Goal: Task Accomplishment & Management: Use online tool/utility

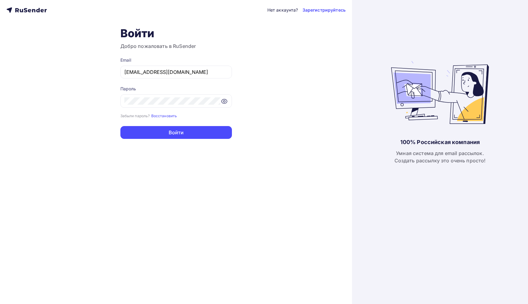
click at [198, 119] on div "Забыли пароль? Восстановить" at bounding box center [175, 116] width 111 height 6
click at [198, 135] on button "Войти" at bounding box center [175, 132] width 111 height 13
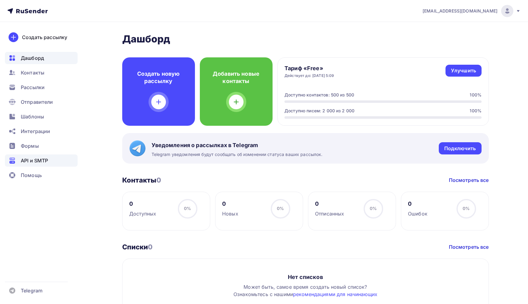
click at [42, 157] on span "API и SMTP" at bounding box center [34, 160] width 27 height 7
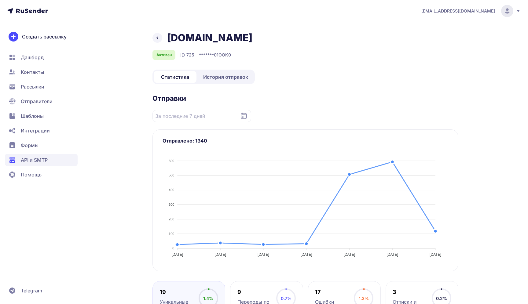
click at [225, 68] on div "[DOMAIN_NAME] Активен ID 725 ******* 01OOK0 Статистика История отправок Отправк…" at bounding box center [305, 253] width 306 height 443
click at [225, 78] on span "История отправок" at bounding box center [225, 76] width 45 height 7
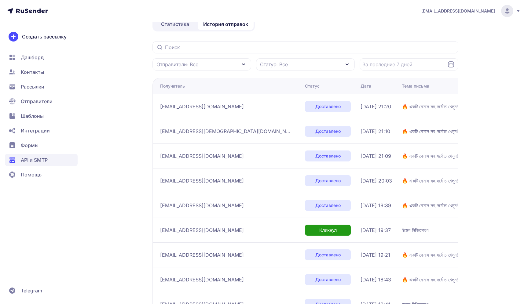
scroll to position [128, 0]
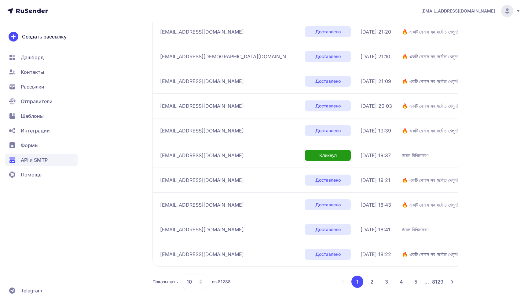
click at [191, 283] on span "10" at bounding box center [189, 281] width 5 height 7
click at [199, 260] on span "100" at bounding box center [220, 262] width 66 height 12
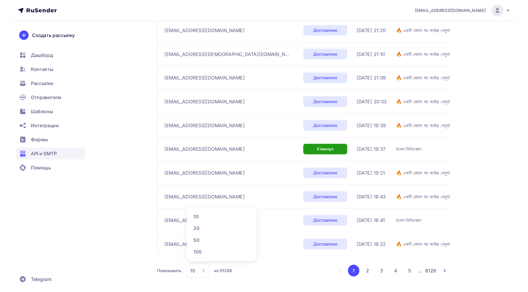
scroll to position [55, 0]
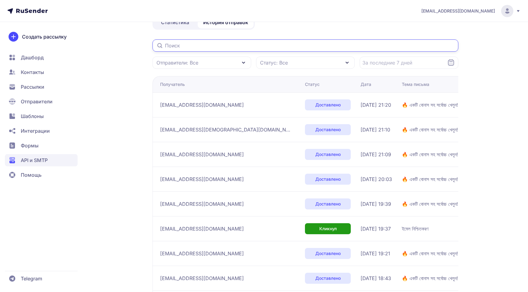
click at [331, 50] on input "text" at bounding box center [305, 45] width 306 height 12
paste input "[EMAIL_ADDRESS][DOMAIN_NAME]"
type input "[EMAIL_ADDRESS][DOMAIN_NAME]"
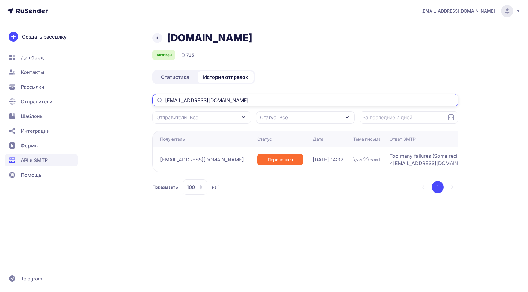
click at [299, 106] on input "[EMAIL_ADDRESS][DOMAIN_NAME]" at bounding box center [305, 100] width 306 height 12
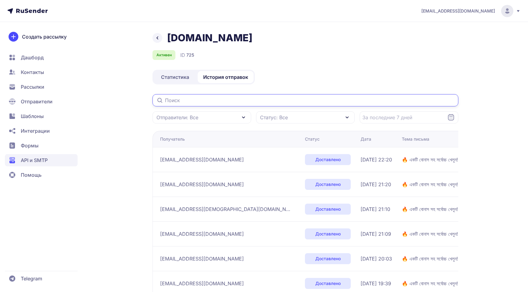
click at [227, 99] on input "text" at bounding box center [305, 100] width 306 height 12
paste input "md.sayedvai@gmail.com"
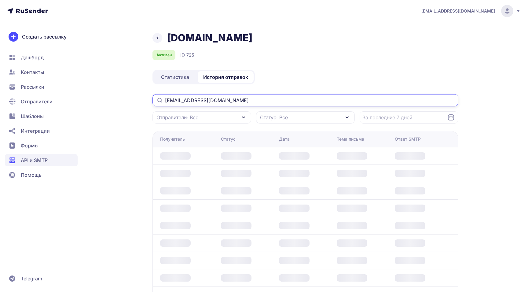
type input "[EMAIL_ADDRESS][DOMAIN_NAME]"
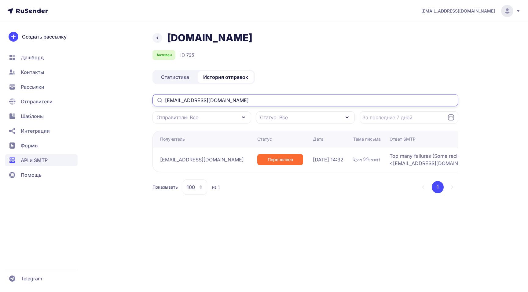
click at [233, 102] on input "[EMAIL_ADDRESS][DOMAIN_NAME]" at bounding box center [305, 100] width 306 height 12
click at [164, 100] on input "[EMAIL_ADDRESS][DOMAIN_NAME]" at bounding box center [305, 100] width 306 height 12
click at [174, 100] on input "[EMAIL_ADDRESS][DOMAIN_NAME]" at bounding box center [305, 100] width 306 height 12
drag, startPoint x: 229, startPoint y: 99, endPoint x: 229, endPoint y: 93, distance: 6.7
click at [229, 94] on input "[EMAIL_ADDRESS][DOMAIN_NAME]" at bounding box center [305, 100] width 306 height 12
